Goal: Check status

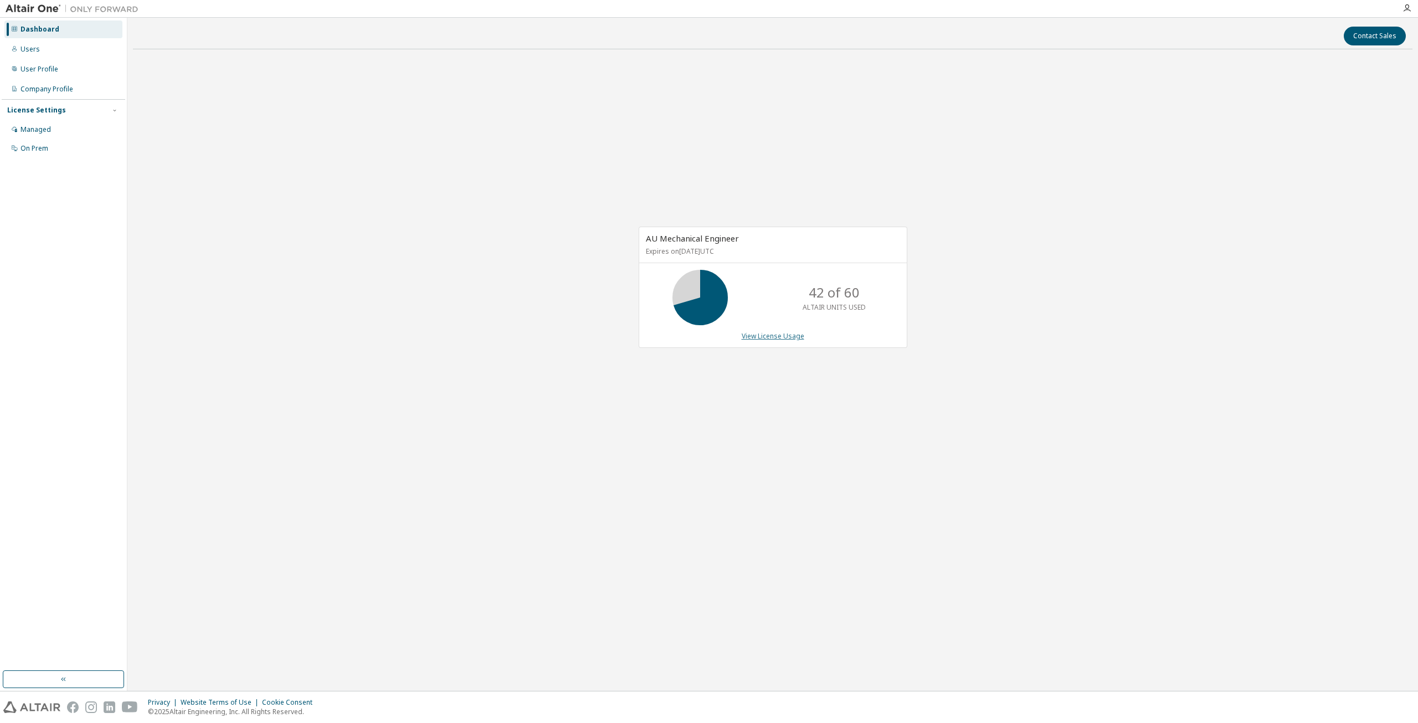
click at [777, 338] on link "View License Usage" at bounding box center [773, 335] width 63 height 9
